Goal: Information Seeking & Learning: Learn about a topic

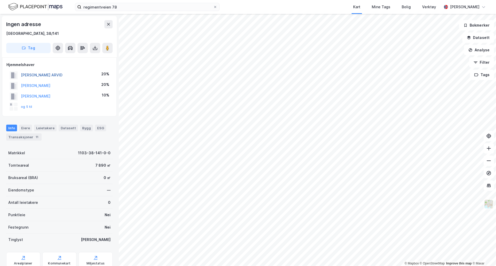
click at [0, 0] on button "[PERSON_NAME] ARVID" at bounding box center [0, 0] width 0 height 0
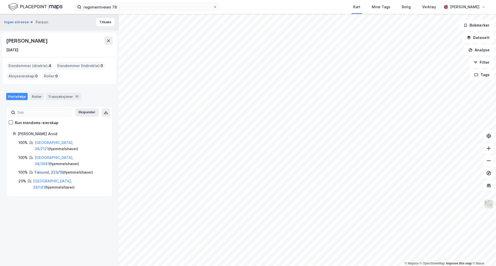
click at [50, 170] on link "Farsund, 223/19" at bounding box center [49, 172] width 28 height 4
click at [42, 179] on link "[GEOGRAPHIC_DATA], 38/141" at bounding box center [52, 184] width 39 height 11
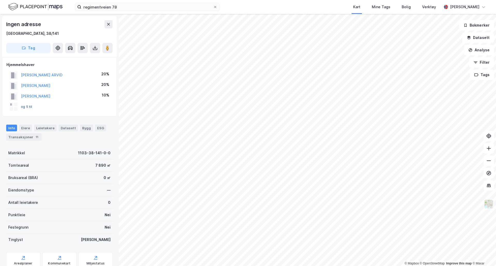
click at [0, 0] on button "og 5 til" at bounding box center [0, 0] width 0 height 0
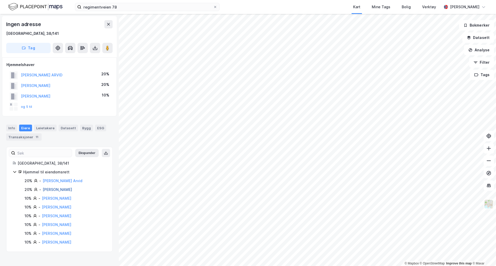
click at [53, 191] on link "[PERSON_NAME]" at bounding box center [57, 190] width 29 height 4
